Goal: Transaction & Acquisition: Purchase product/service

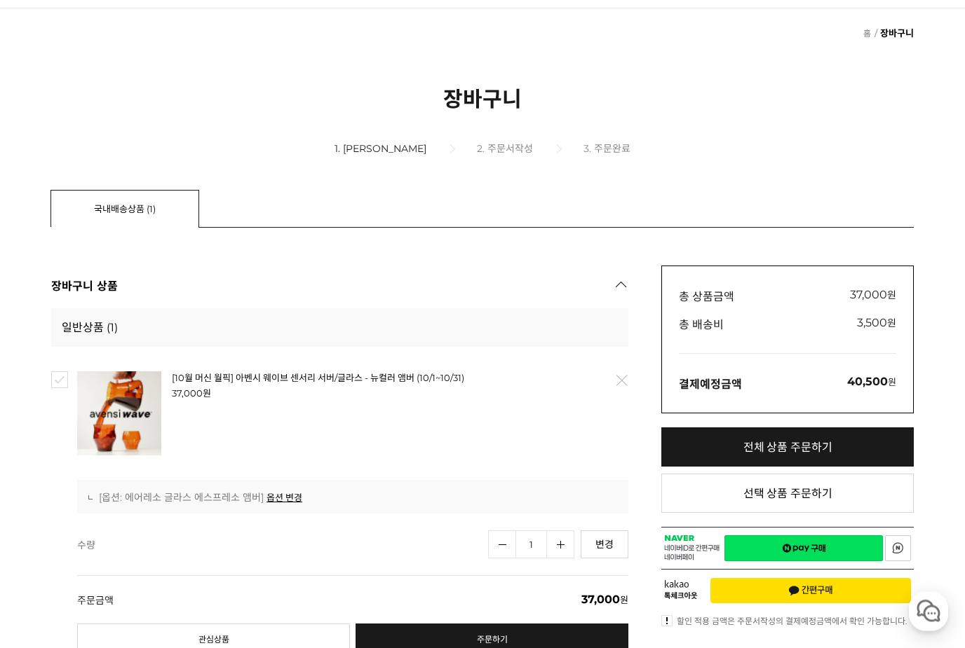
scroll to position [169, 0]
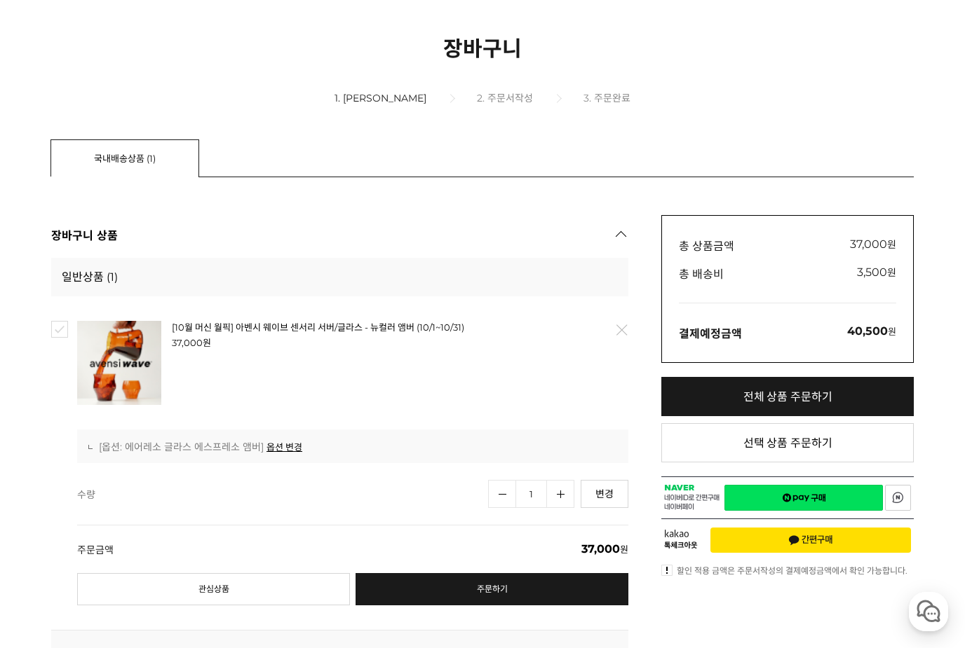
click at [865, 400] on link "전체 상품 주문하기" at bounding box center [787, 396] width 252 height 39
checkbox input "true"
